Goal: Task Accomplishment & Management: Manage account settings

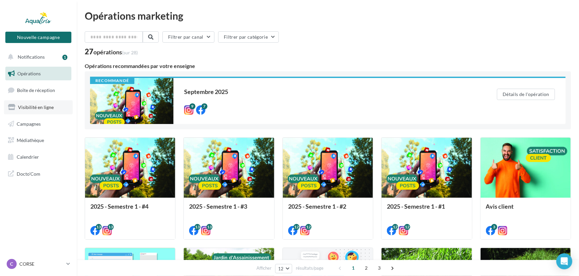
click at [38, 108] on span "Visibilité en ligne" at bounding box center [36, 107] width 36 height 6
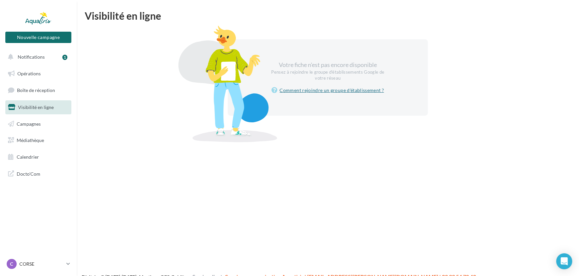
click at [333, 91] on link "Comment rejoindre un groupe d'établissement ?" at bounding box center [328, 90] width 112 height 8
click at [41, 265] on p "CORSE" at bounding box center [41, 264] width 44 height 7
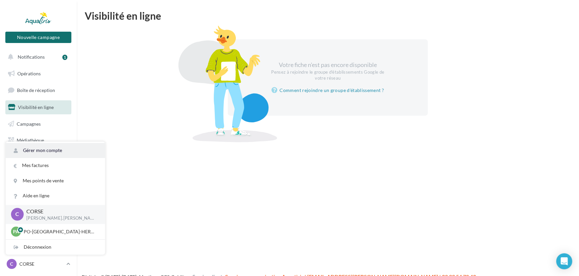
click at [58, 152] on link "Gérer mon compte" at bounding box center [55, 150] width 99 height 15
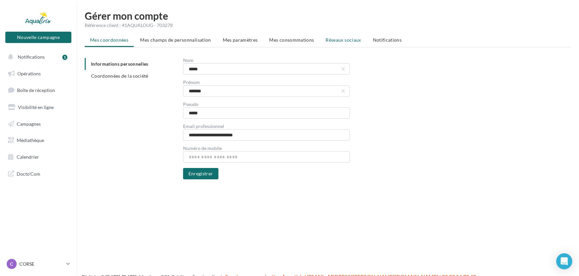
click at [326, 41] on span "Réseaux sociaux" at bounding box center [343, 40] width 35 height 6
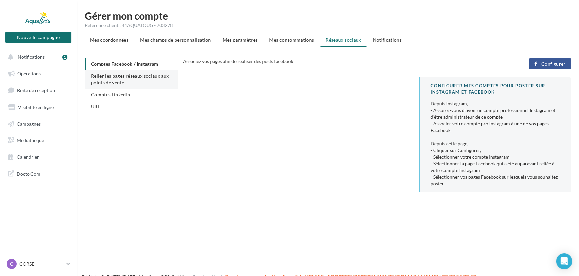
click at [129, 75] on span "Relier les pages réseaux sociaux aux points de vente" at bounding box center [130, 79] width 78 height 12
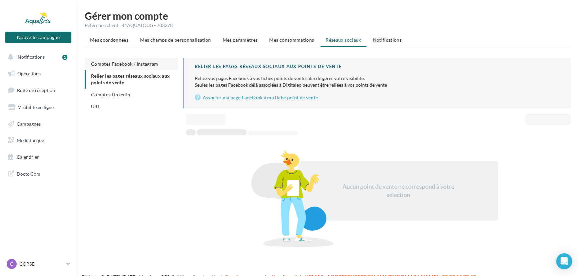
click at [132, 61] on span "Comptes Facebook / Instagram" at bounding box center [124, 64] width 67 height 6
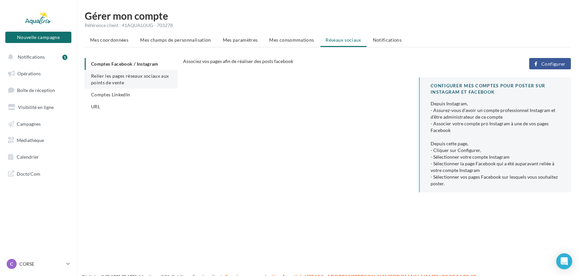
click at [120, 75] on span "Relier les pages réseaux sociaux aux points de vente" at bounding box center [130, 79] width 78 height 12
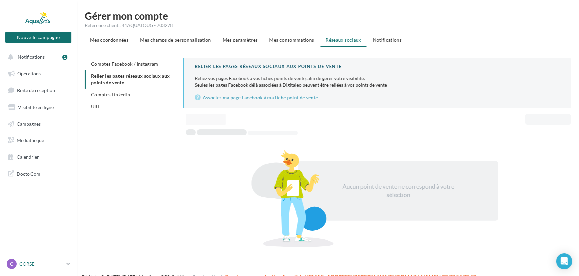
click at [47, 266] on p "CORSE" at bounding box center [41, 264] width 44 height 7
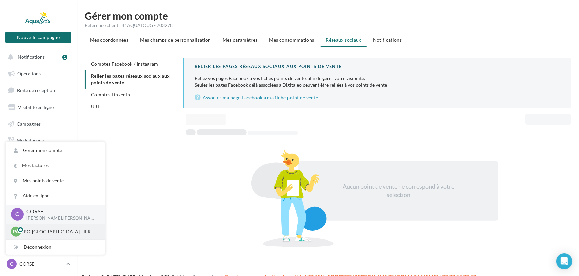
click at [53, 233] on p "PO-[GEOGRAPHIC_DATA]-HERAULT" at bounding box center [60, 231] width 73 height 7
